Goal: Transaction & Acquisition: Subscribe to service/newsletter

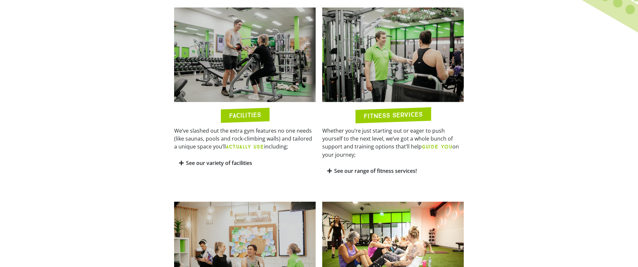
scroll to position [329, 0]
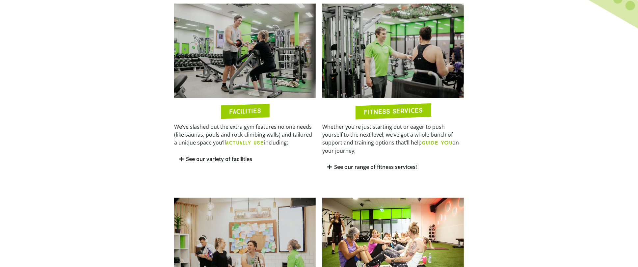
click at [182, 158] on icon at bounding box center [181, 158] width 5 height 5
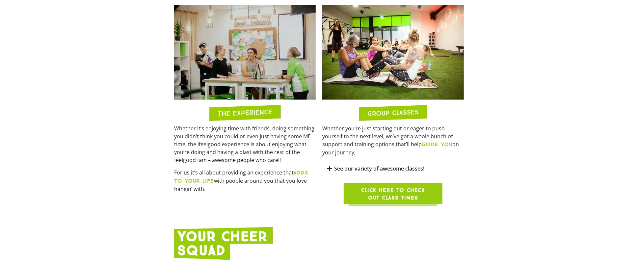
scroll to position [691, 0]
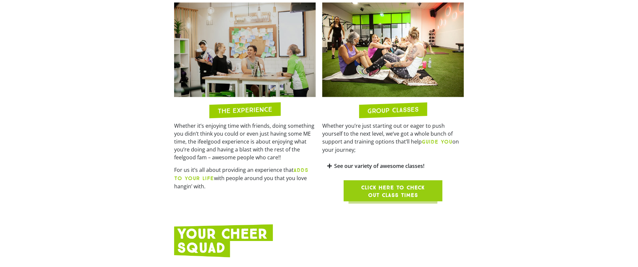
click at [329, 163] on icon at bounding box center [329, 165] width 5 height 5
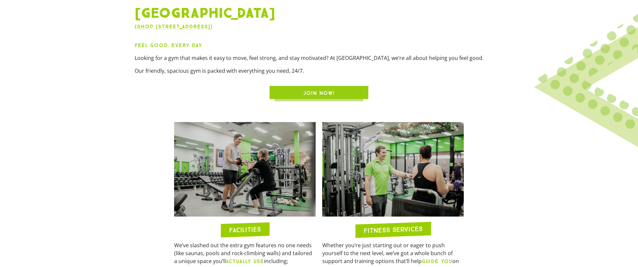
scroll to position [197, 0]
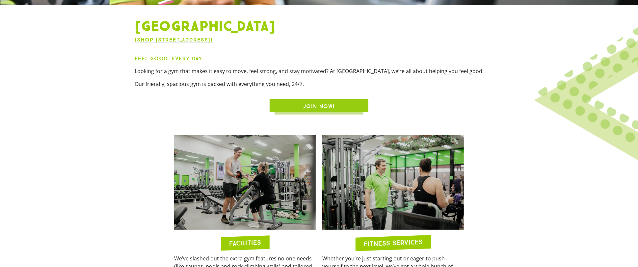
click at [331, 104] on span "JOIN NOW!" at bounding box center [319, 106] width 32 height 8
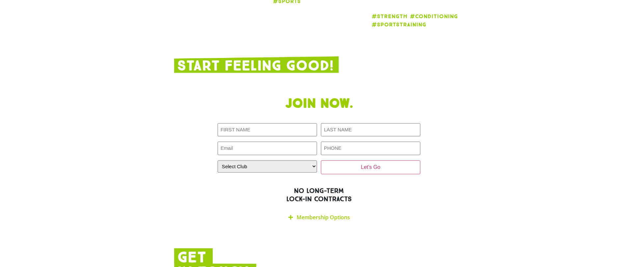
scroll to position [1332, 0]
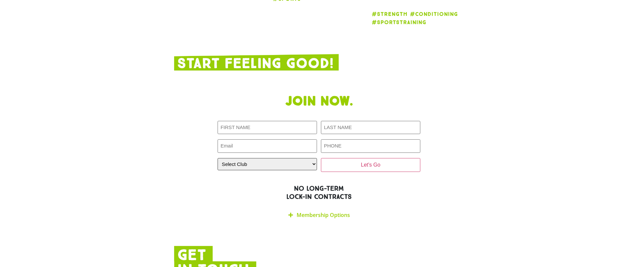
click at [296, 158] on select "Select Club [GEOGRAPHIC_DATA] [GEOGRAPHIC_DATA] [GEOGRAPHIC_DATA] [GEOGRAPHIC_D…" at bounding box center [267, 164] width 99 height 12
click at [516, 174] on section "Join now. First NAME (Required) LAST NAME (Required) Email (Required) PHONE (Re…" at bounding box center [319, 158] width 638 height 136
click at [336, 211] on link "Membership Options" at bounding box center [323, 214] width 53 height 7
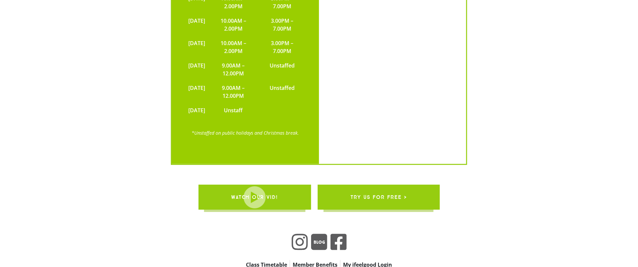
scroll to position [1940, 0]
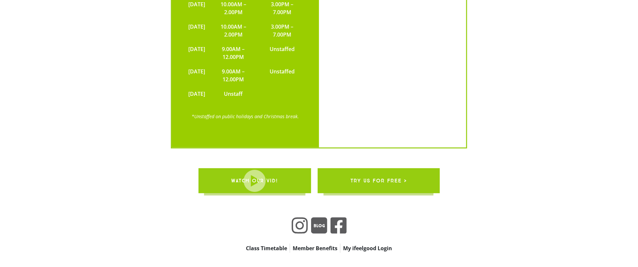
click at [317, 244] on link "Member Benefits" at bounding box center [315, 248] width 50 height 9
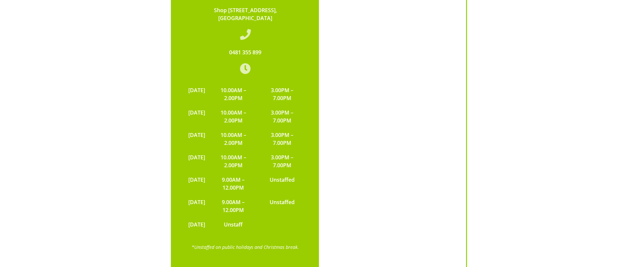
scroll to position [1809, 0]
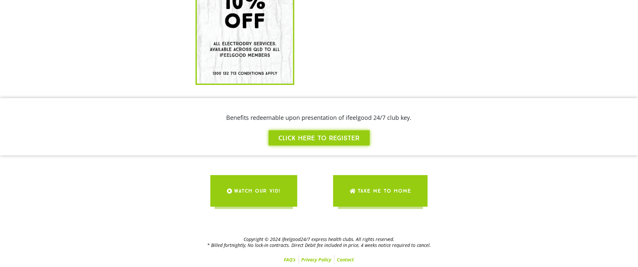
scroll to position [199, 0]
click at [264, 189] on span "WATCH OUR VID!" at bounding box center [257, 190] width 47 height 18
